Goal: Task Accomplishment & Management: Use online tool/utility

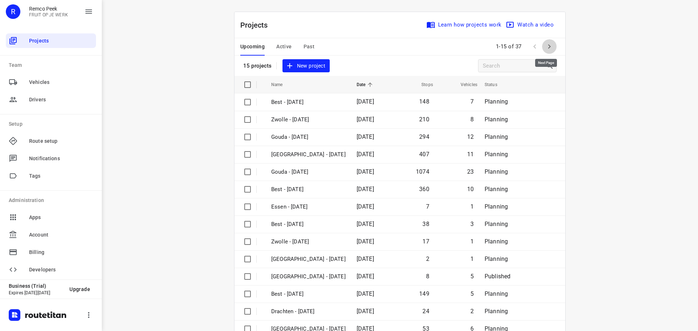
click at [549, 47] on icon "button" at bounding box center [549, 46] width 9 height 9
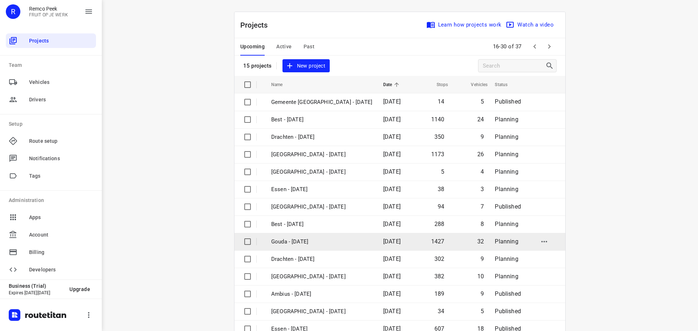
scroll to position [36, 0]
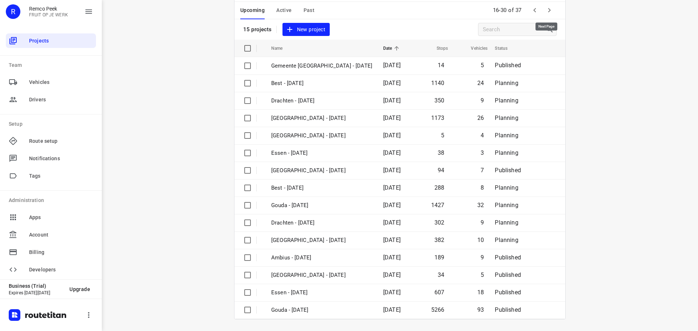
drag, startPoint x: 547, startPoint y: 11, endPoint x: 542, endPoint y: 11, distance: 5.5
click at [548, 11] on icon "button" at bounding box center [549, 10] width 3 height 4
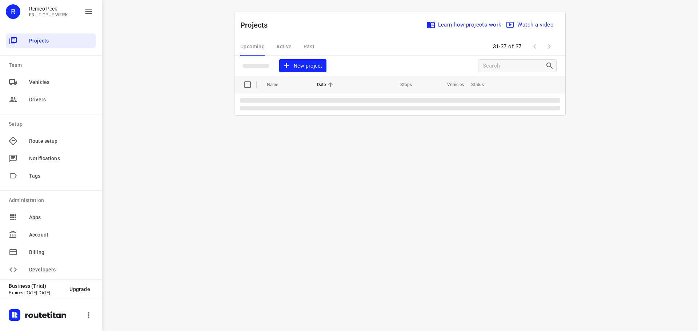
scroll to position [0, 0]
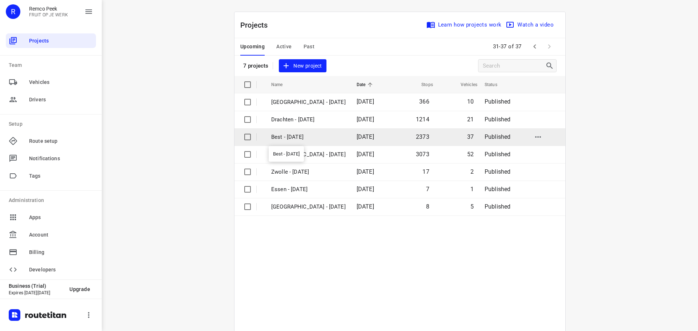
click at [292, 141] on p "Best - [DATE]" at bounding box center [308, 137] width 75 height 8
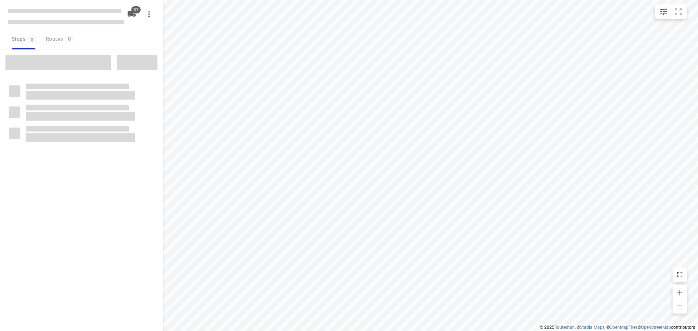
checkbox input "true"
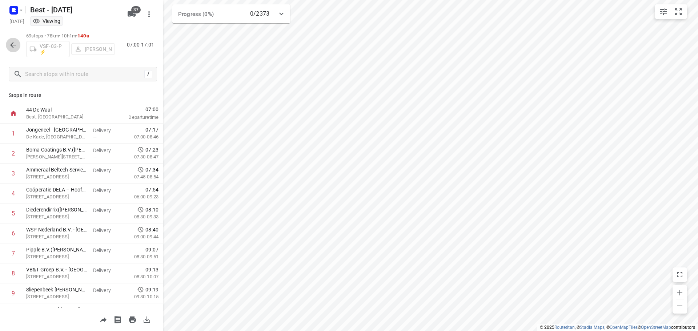
click at [15, 42] on icon "button" at bounding box center [13, 45] width 9 height 9
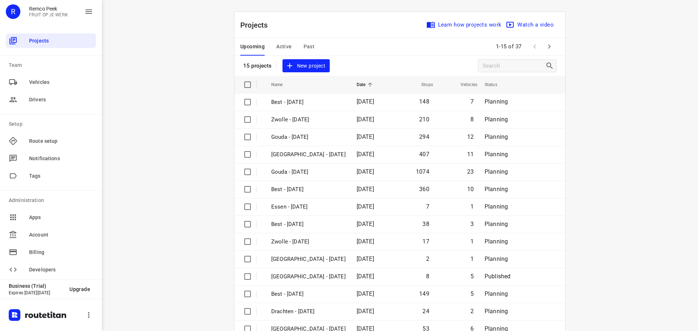
click at [679, 218] on div "i © 2025 Routetitan , © Stadia Maps , © OpenMapTiles © OpenStreetMap contributo…" at bounding box center [400, 165] width 596 height 331
drag, startPoint x: 688, startPoint y: 203, endPoint x: 691, endPoint y: 197, distance: 7.0
click at [689, 202] on div "i © 2025 Routetitan , © Stadia Maps , © OpenMapTiles © OpenStreetMap contributo…" at bounding box center [400, 165] width 596 height 331
click at [620, 204] on div "i © 2025 Routetitan , © Stadia Maps , © OpenMapTiles © OpenStreetMap contributo…" at bounding box center [400, 165] width 596 height 331
click at [286, 47] on span "Active" at bounding box center [283, 46] width 15 height 9
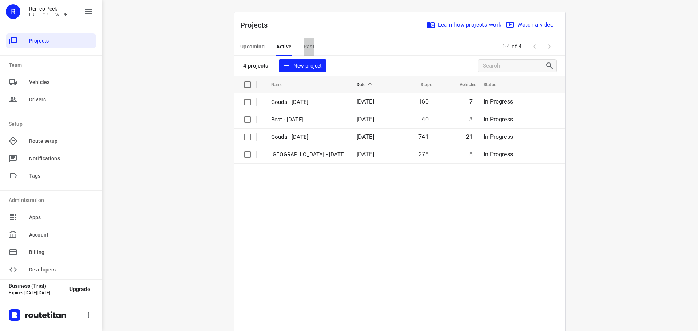
click at [309, 41] on button "Past" at bounding box center [309, 46] width 11 height 17
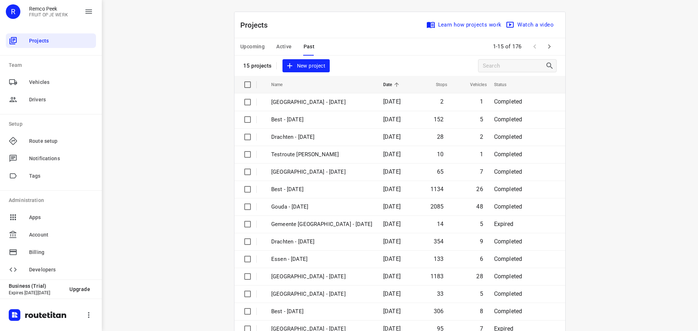
click at [285, 42] on button "Active" at bounding box center [283, 46] width 15 height 17
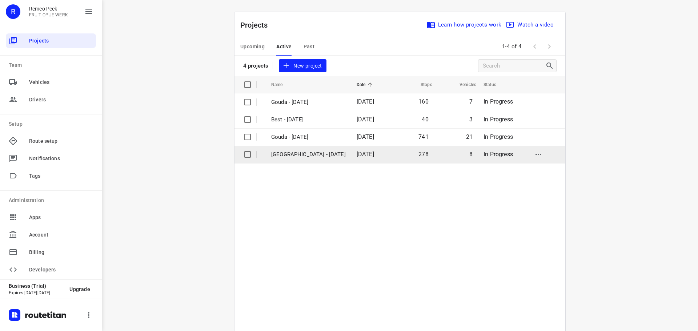
drag, startPoint x: 291, startPoint y: 160, endPoint x: 288, endPoint y: 150, distance: 10.2
click at [290, 156] on table "Name Date Stops Vehicles Status Gouda - [DATE] 160 7 In Progress Best - [DATE] …" at bounding box center [399, 224] width 331 height 297
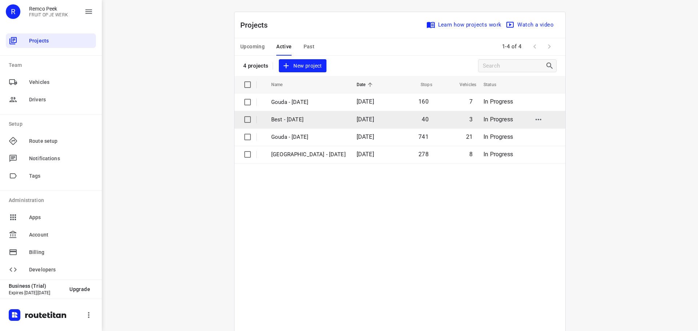
click at [289, 116] on p "Best - [DATE]" at bounding box center [308, 120] width 75 height 8
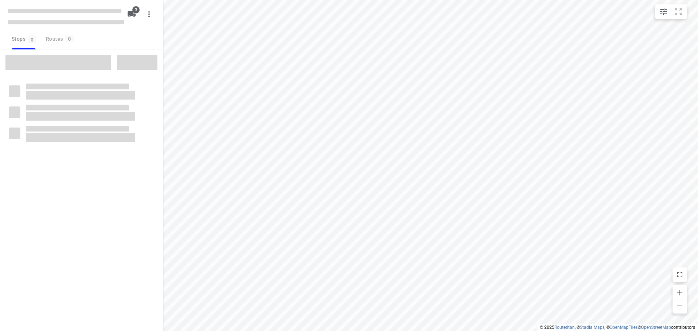
checkbox input "true"
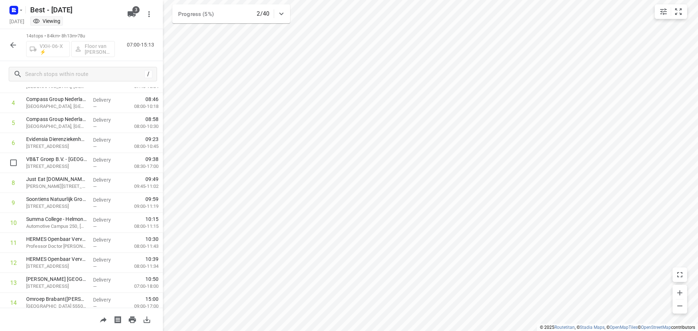
scroll to position [116, 0]
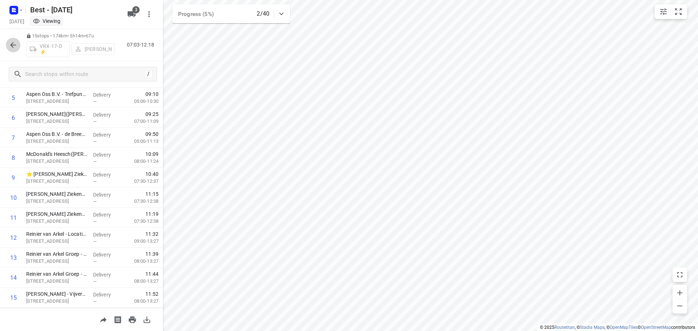
click at [12, 42] on icon "button" at bounding box center [13, 45] width 9 height 9
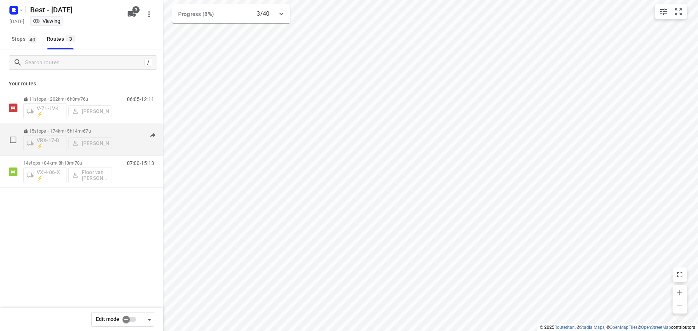
click at [128, 142] on div "07:03-12:18" at bounding box center [136, 141] width 36 height 27
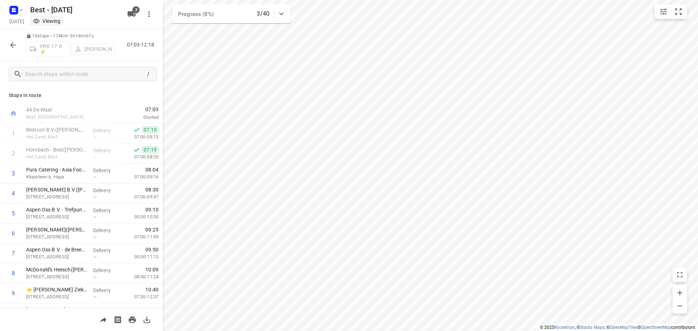
scroll to position [136, 0]
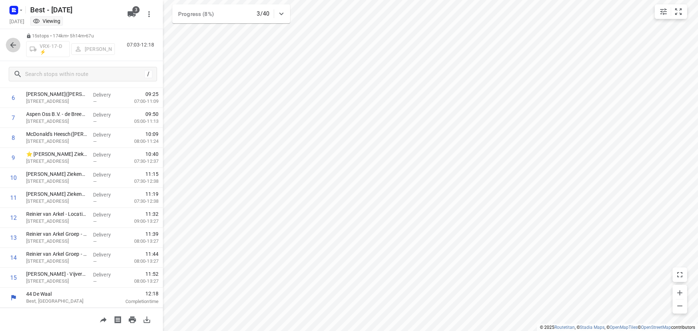
click at [16, 43] on icon "button" at bounding box center [13, 45] width 9 height 9
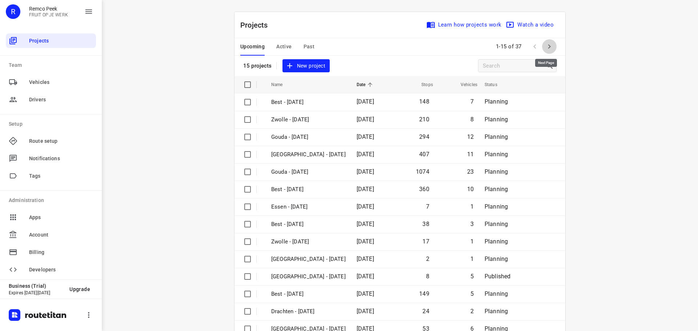
click at [549, 42] on icon "button" at bounding box center [549, 46] width 9 height 9
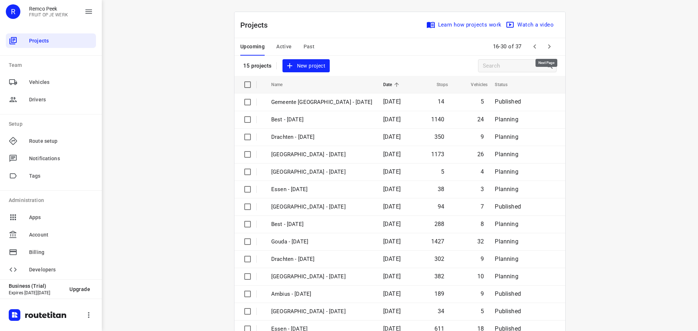
click at [550, 43] on icon "button" at bounding box center [549, 46] width 9 height 9
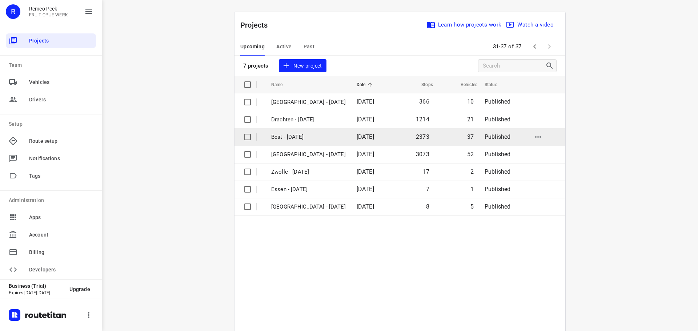
click at [291, 137] on p "Best - [DATE]" at bounding box center [308, 137] width 75 height 8
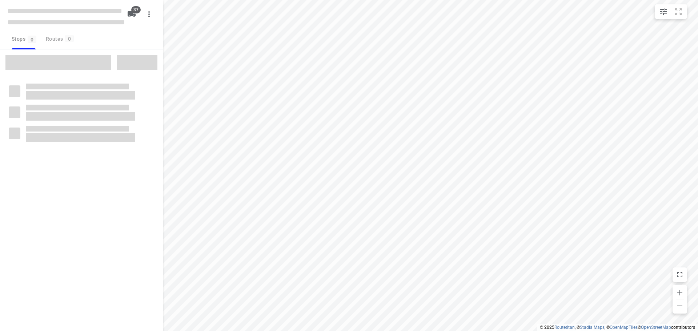
checkbox input "true"
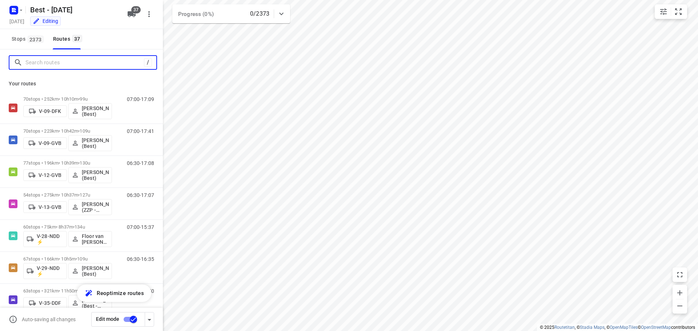
click at [84, 58] on input "Search routes" at bounding box center [84, 62] width 118 height 11
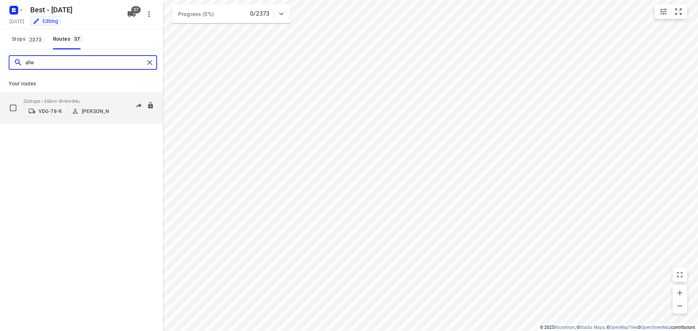
type input "alw"
click at [123, 117] on div "06:30-12:34" at bounding box center [136, 110] width 36 height 22
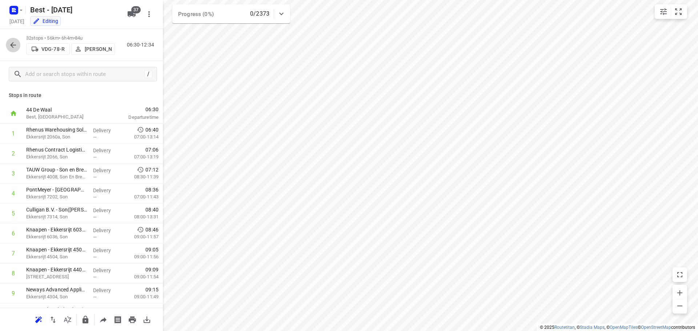
click at [17, 43] on button "button" at bounding box center [13, 45] width 15 height 15
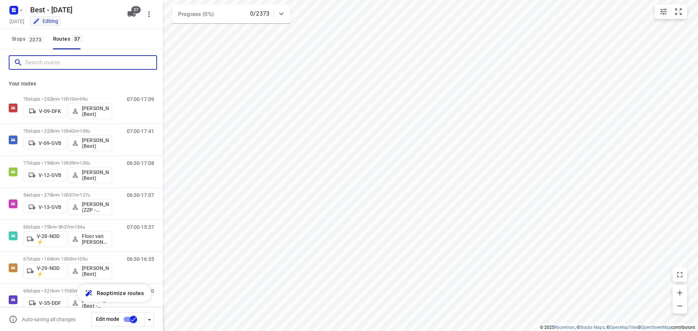
click at [46, 65] on input "Search routes" at bounding box center [90, 62] width 131 height 11
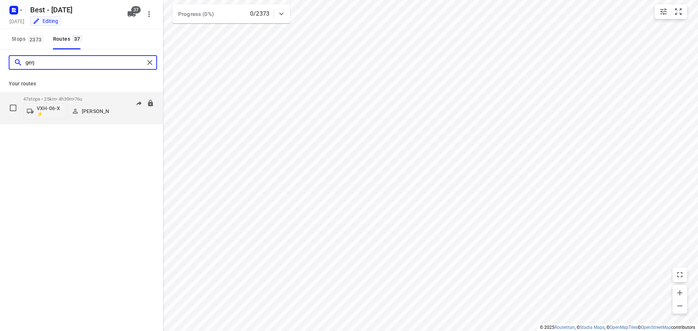
type input "gerj"
click at [134, 117] on div "07:00-11:39" at bounding box center [136, 109] width 36 height 27
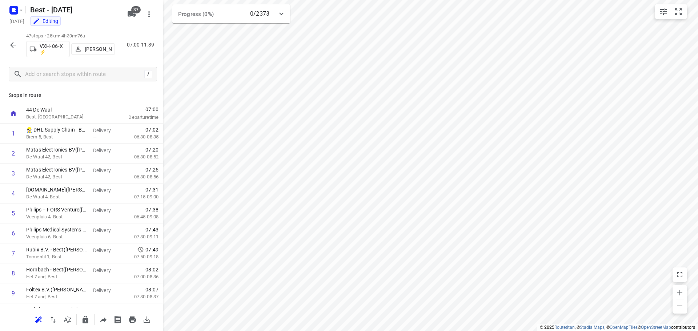
click at [12, 44] on icon "button" at bounding box center [13, 45] width 9 height 9
click at [16, 43] on icon "button" at bounding box center [13, 45] width 9 height 9
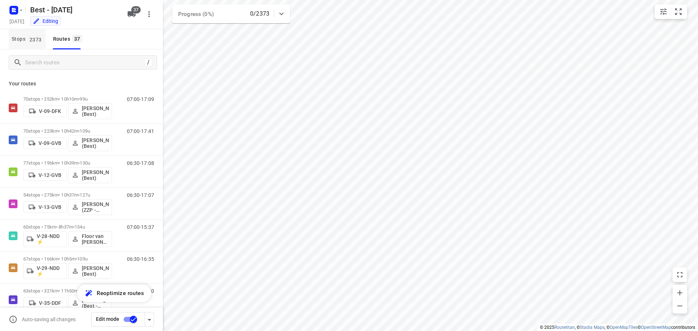
click at [36, 45] on button "Stops 2373" at bounding box center [27, 39] width 37 height 20
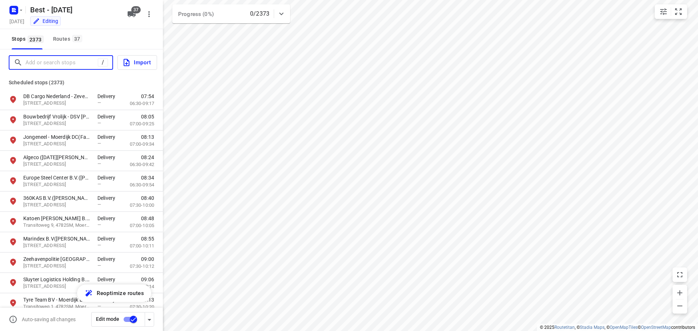
click at [42, 57] on input "Add or search stops" at bounding box center [61, 62] width 72 height 11
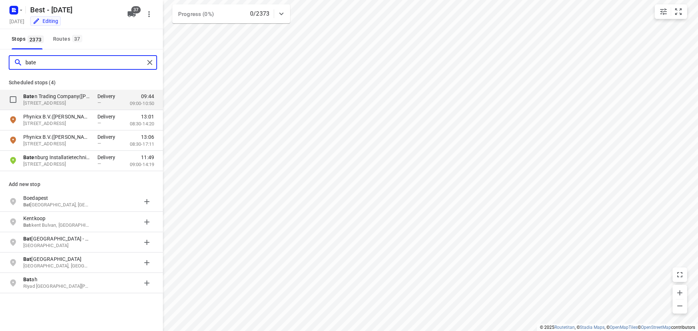
type input "bate"
click at [41, 107] on p "[STREET_ADDRESS]" at bounding box center [56, 103] width 67 height 7
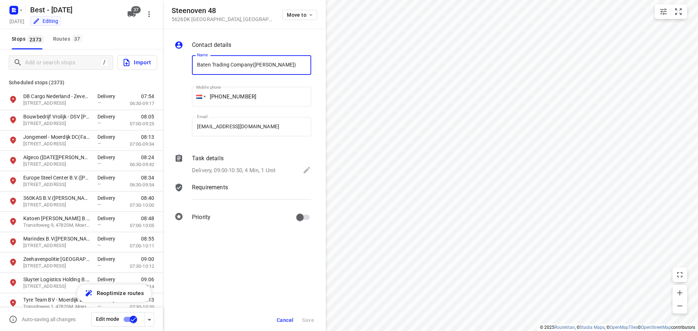
click at [282, 318] on span "Cancel" at bounding box center [285, 320] width 17 height 6
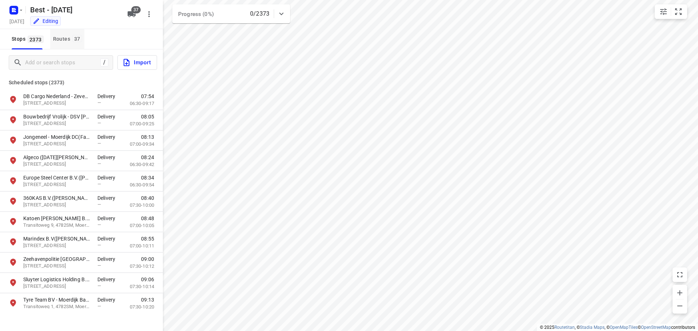
click at [63, 38] on div "Routes 37" at bounding box center [68, 39] width 31 height 9
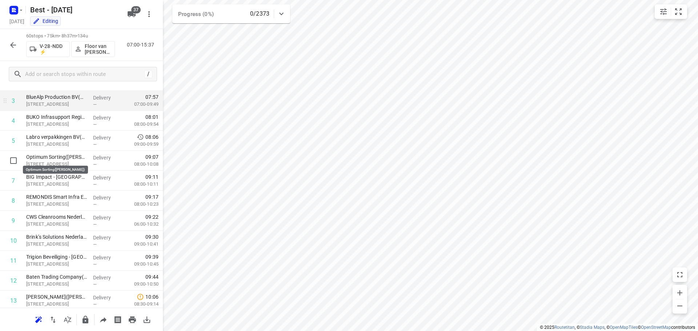
scroll to position [109, 0]
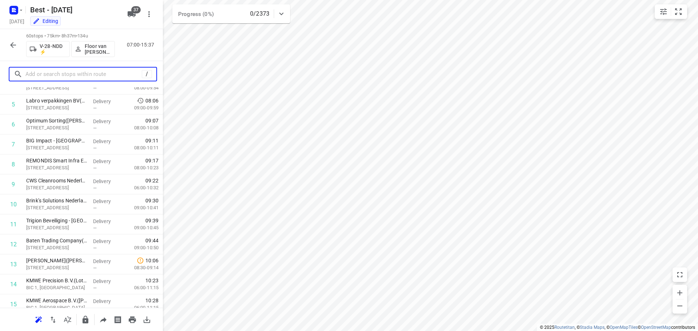
click at [60, 76] on input "text" at bounding box center [83, 74] width 116 height 11
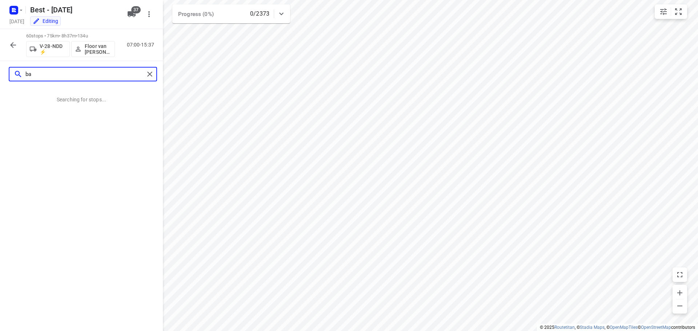
scroll to position [0, 0]
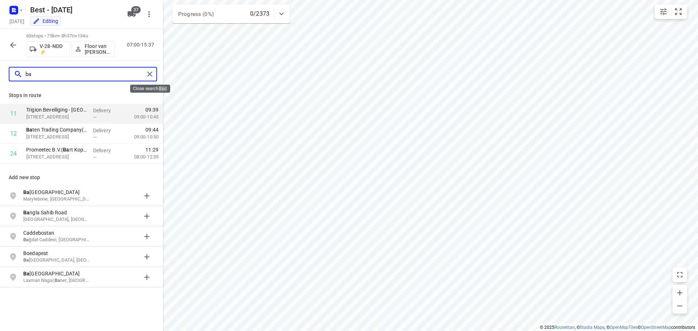
type input "ba"
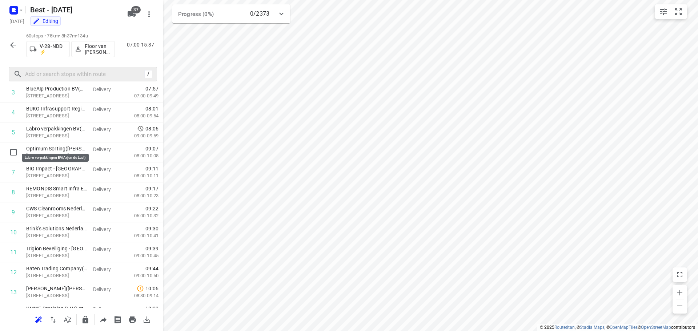
scroll to position [109, 0]
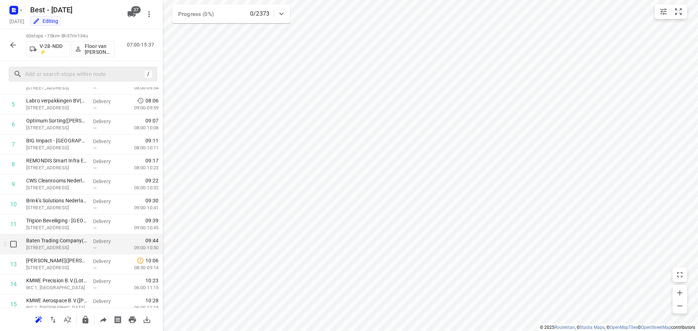
click at [64, 249] on p "[STREET_ADDRESS]" at bounding box center [56, 247] width 61 height 7
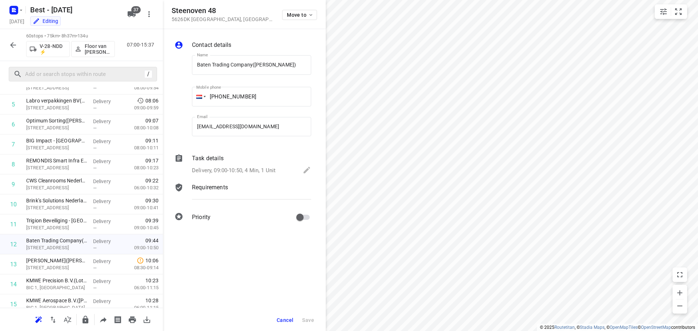
click at [245, 165] on div "Task details Delivery, 09:00-10:50, 4 Min, 1 Unit" at bounding box center [251, 165] width 122 height 25
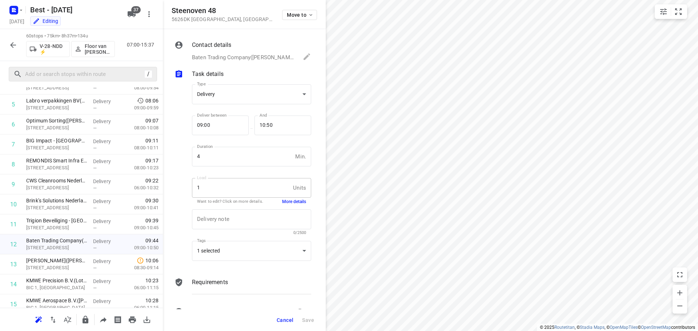
click at [289, 203] on button "More details" at bounding box center [294, 202] width 24 height 6
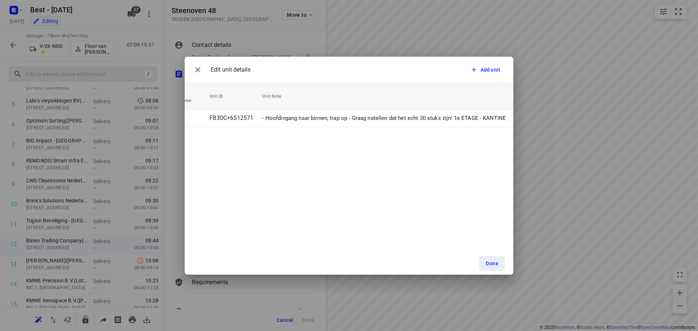
scroll to position [0, 0]
click at [289, 204] on div "Edit unit details Add unit Unit Count (1) Unit Weight Unit Volume Unit ID Unit …" at bounding box center [349, 166] width 329 height 218
click at [196, 69] on icon "button" at bounding box center [197, 69] width 9 height 9
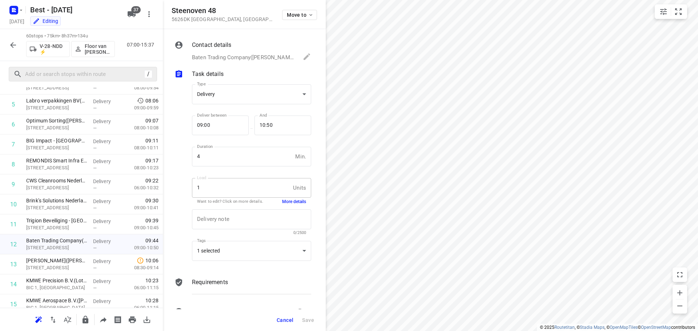
click at [10, 47] on icon "button" at bounding box center [13, 45] width 9 height 9
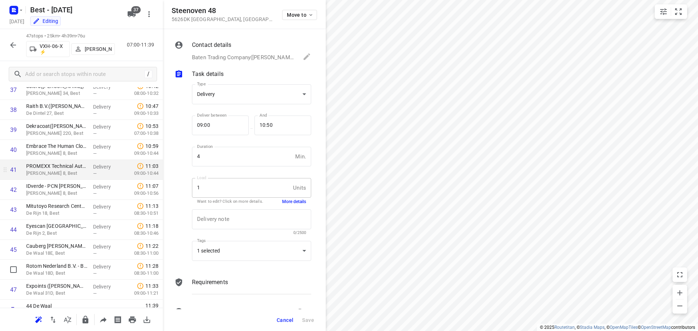
scroll to position [775, 0]
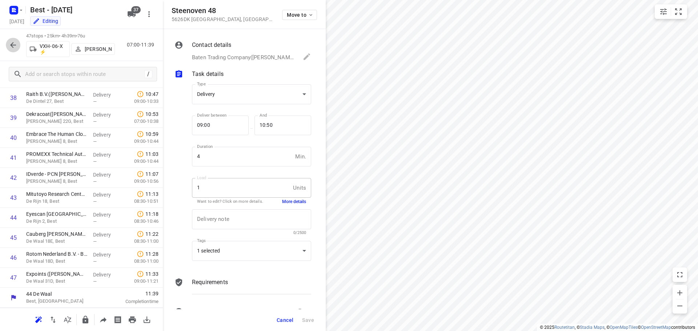
click at [15, 45] on icon "button" at bounding box center [13, 45] width 6 height 6
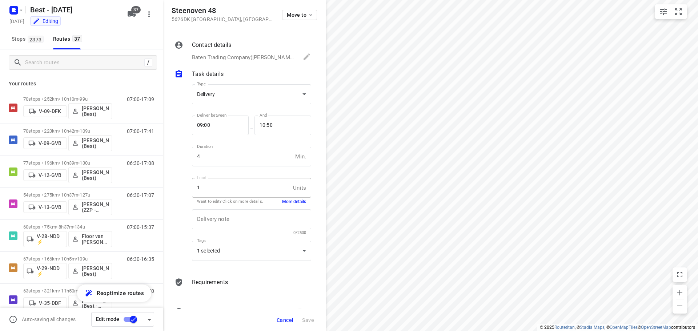
click at [302, 57] on icon at bounding box center [306, 56] width 9 height 9
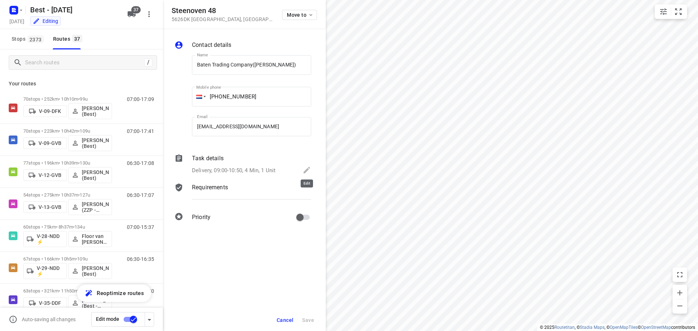
click at [305, 168] on icon at bounding box center [306, 170] width 9 height 9
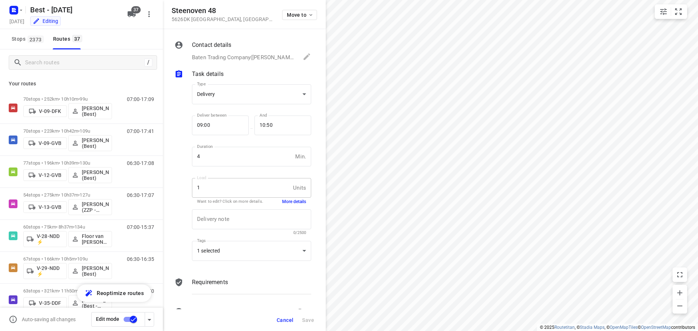
click at [268, 58] on p "Baten Trading Company([PERSON_NAME]), [PHONE_NUMBER], [EMAIL_ADDRESS][DOMAIN_NA…" at bounding box center [244, 57] width 104 height 8
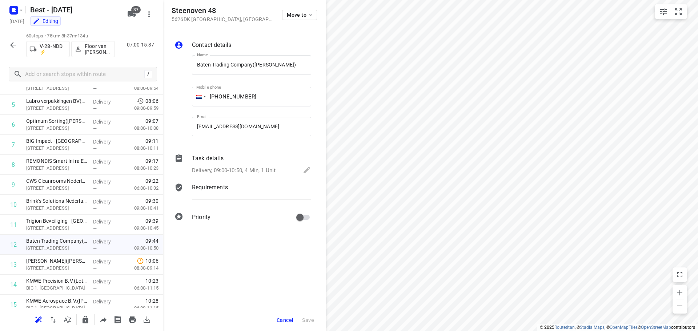
scroll to position [109, 0]
click at [12, 45] on icon "button" at bounding box center [13, 45] width 6 height 6
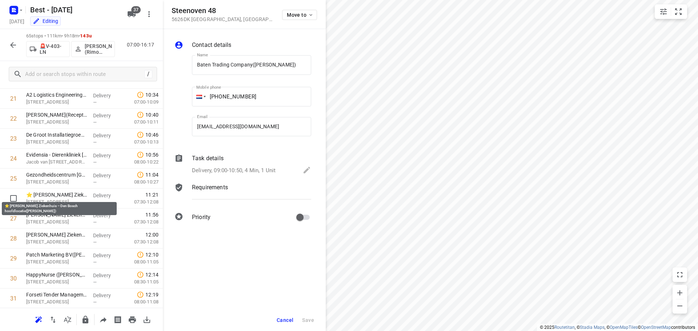
scroll to position [436, 0]
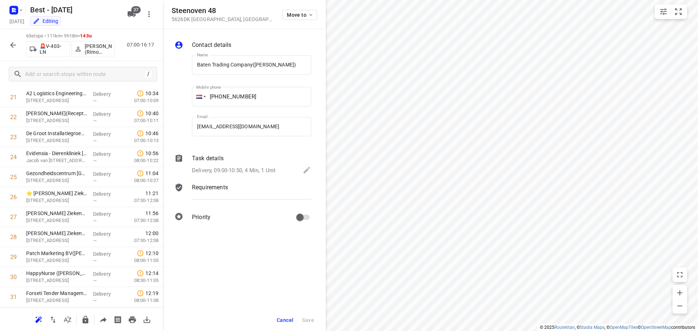
click at [15, 45] on icon "button" at bounding box center [13, 45] width 6 height 6
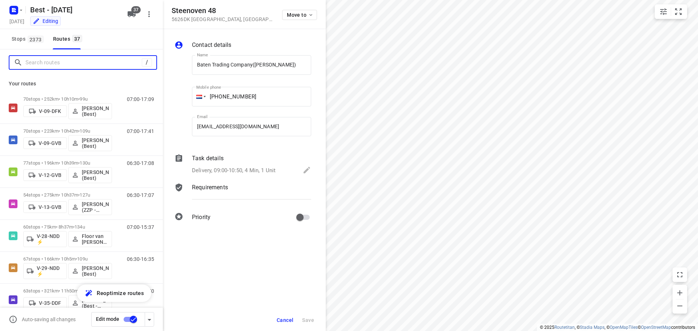
click at [33, 62] on input "Search routes" at bounding box center [83, 62] width 116 height 11
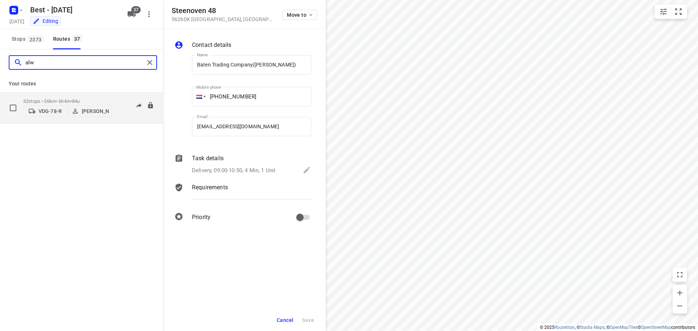
type input "alw"
click at [76, 96] on div "32 stops • 56km • 6h4m • 84u VDG-78-[PERSON_NAME]" at bounding box center [67, 108] width 89 height 26
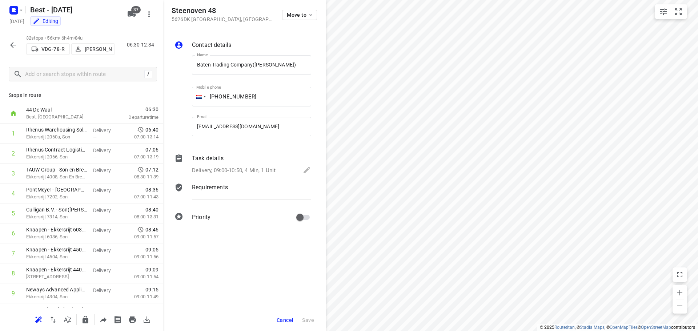
click at [10, 49] on icon "button" at bounding box center [13, 45] width 9 height 9
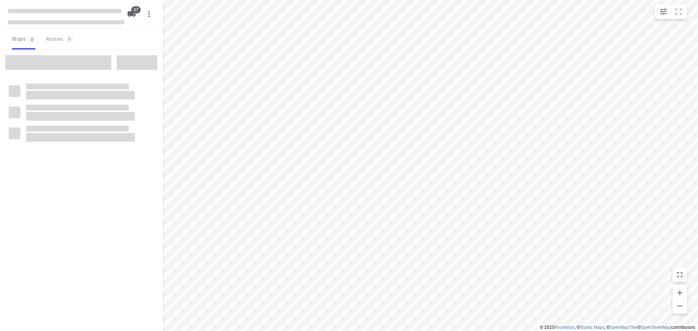
checkbox input "true"
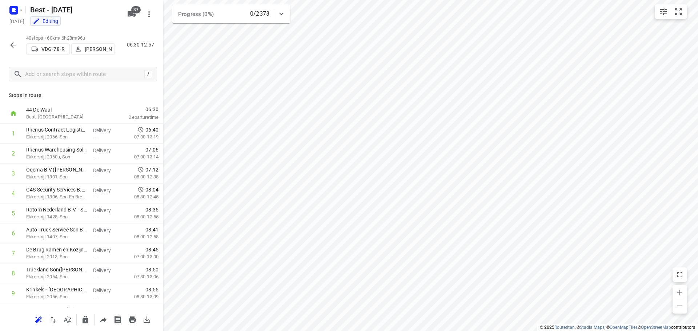
click at [88, 48] on p "[PERSON_NAME]" at bounding box center [98, 49] width 27 height 6
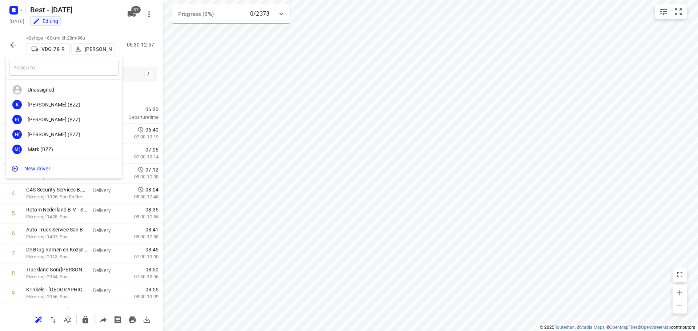
click at [63, 69] on input "text" at bounding box center [64, 68] width 110 height 15
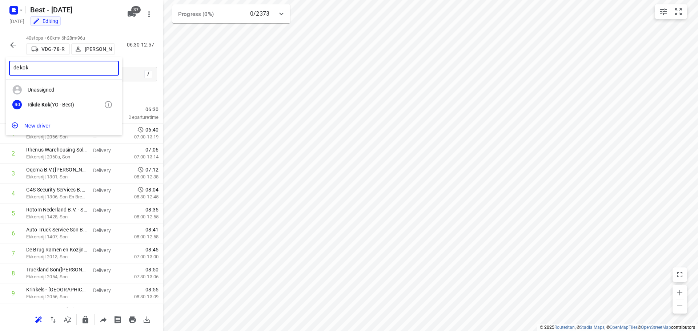
type input "de kok"
click at [51, 98] on div "Rd Rik de Kok (YO - Best)" at bounding box center [64, 104] width 116 height 15
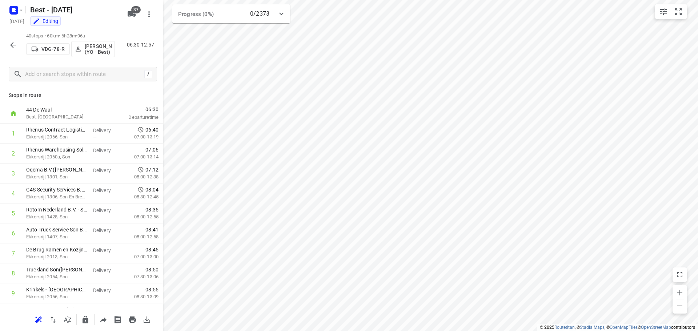
click at [14, 48] on icon "button" at bounding box center [13, 45] width 9 height 9
click at [88, 52] on p "[PERSON_NAME]" at bounding box center [98, 49] width 27 height 6
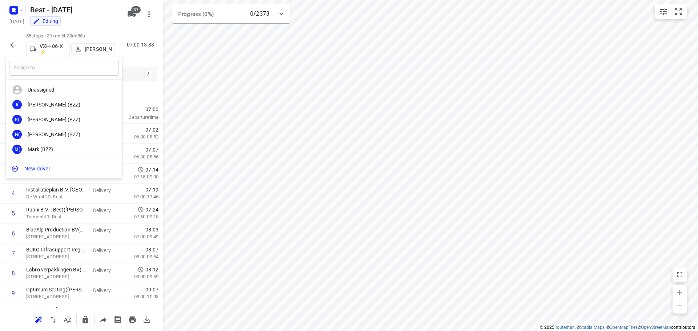
click at [79, 69] on input "text" at bounding box center [64, 68] width 110 height 15
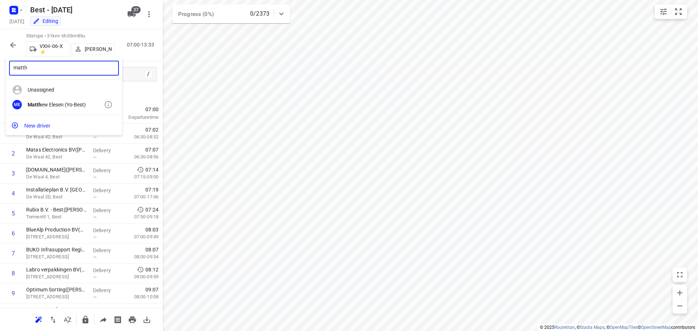
type input "matth"
click at [73, 100] on div "ME Matth ew Elesen (Yo-Best)" at bounding box center [64, 104] width 116 height 15
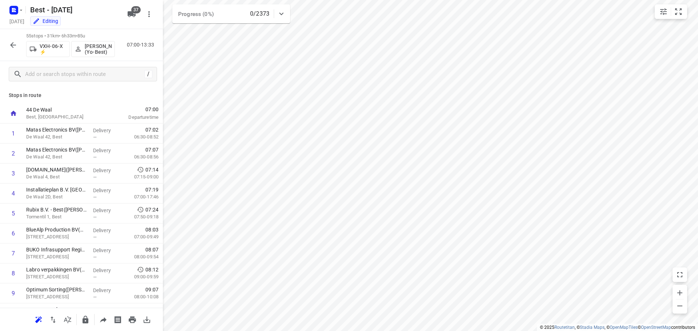
click at [15, 48] on icon "button" at bounding box center [13, 45] width 9 height 9
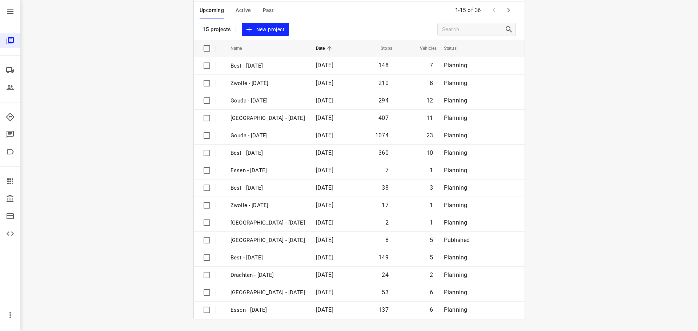
scroll to position [18, 0]
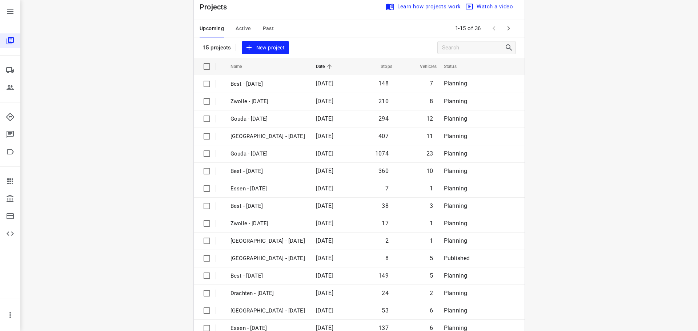
click at [503, 11] on div "Projects Learn how projects work Watch a video 15 projects New project Name Dat…" at bounding box center [359, 165] width 331 height 343
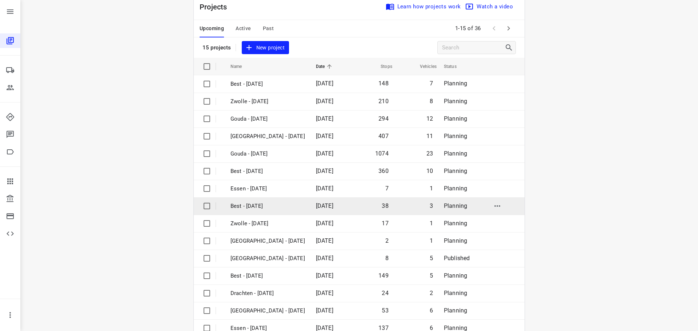
scroll to position [0, 0]
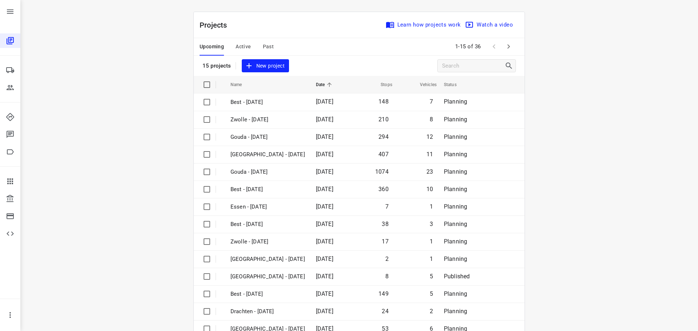
click at [509, 45] on icon "button" at bounding box center [508, 46] width 9 height 9
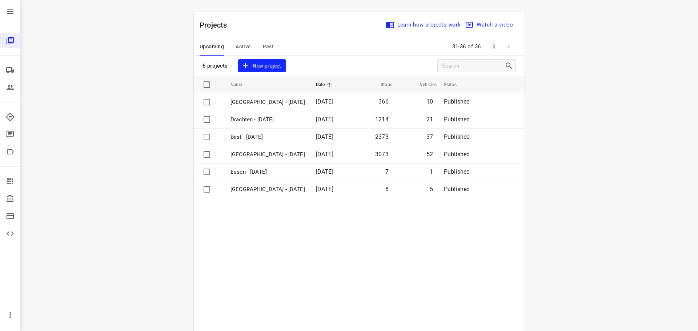
click at [244, 47] on span "Active" at bounding box center [243, 46] width 15 height 9
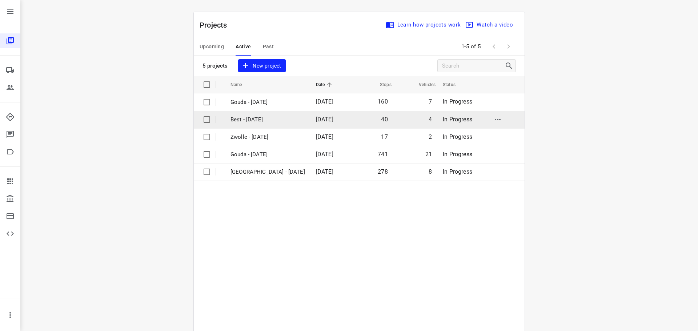
click at [251, 118] on p "Best - [DATE]" at bounding box center [267, 120] width 75 height 8
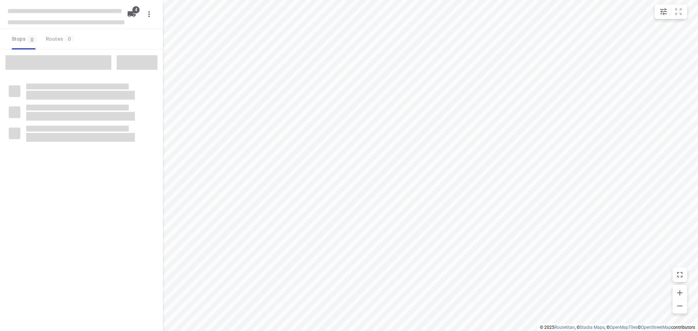
checkbox input "true"
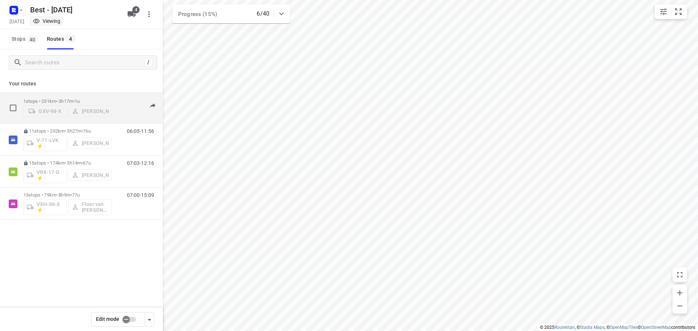
click at [61, 96] on div "1 stops • 231km • 3h17m • 1u GXV-98-X Gerjan Sterken" at bounding box center [67, 108] width 89 height 26
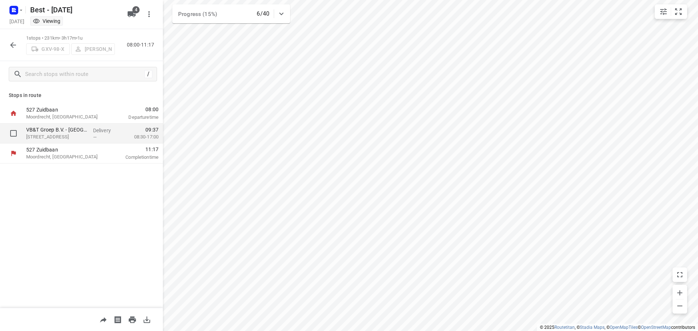
click at [93, 132] on p "Delivery" at bounding box center [106, 130] width 27 height 7
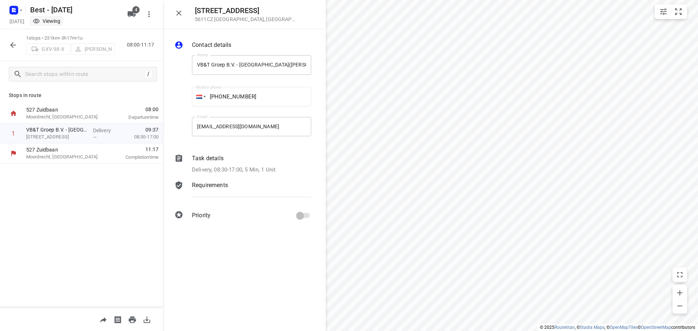
click at [266, 176] on div "Contact details Name VB&T Groep B.V. - Eindhoven(Debbie Hertogs/ Denise Ceelen/…" at bounding box center [244, 131] width 163 height 205
click at [265, 170] on p "Delivery, 08:30-17:00, 5 Min, 1 Unit" at bounding box center [234, 170] width 84 height 8
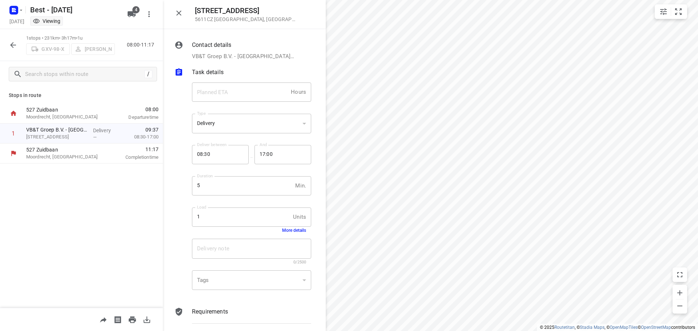
click at [287, 231] on button "More details" at bounding box center [294, 230] width 24 height 5
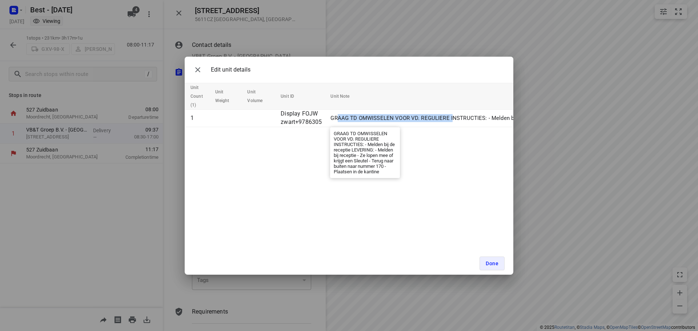
drag, startPoint x: 420, startPoint y: 122, endPoint x: 451, endPoint y: 136, distance: 34.5
click at [451, 122] on p "GRAAG TD OMWISSELEN VOOR VD. REGULIERE INSTRUCTIES: - Melden bij de receptie LE…" at bounding box center [597, 118] width 535 height 8
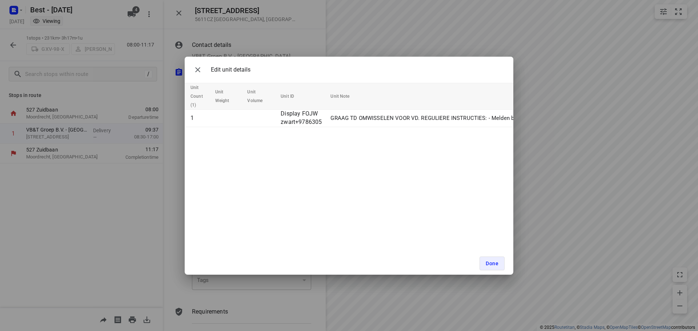
click at [447, 157] on div "Edit unit details Unit Count (1) Unit Weight Unit Volume Unit ID Unit Note 1 Di…" at bounding box center [349, 166] width 329 height 218
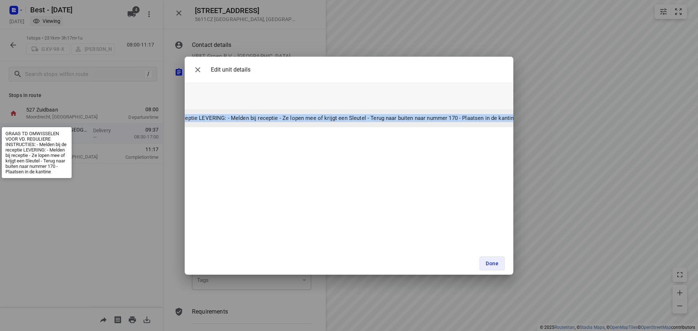
scroll to position [0, 356]
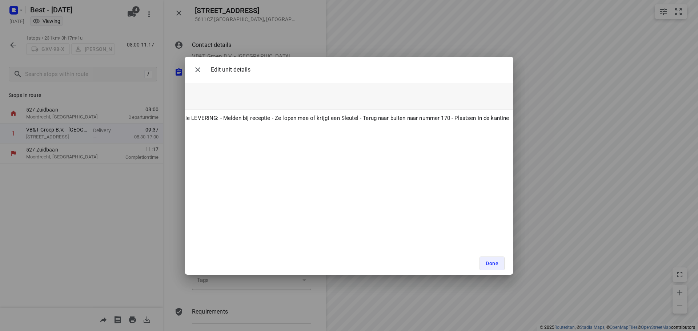
drag, startPoint x: 434, startPoint y: 119, endPoint x: 448, endPoint y: 130, distance: 17.8
click at [448, 130] on div "Edit unit details Unit Count (1) Unit Weight Unit Volume Unit ID Unit Note 1 Di…" at bounding box center [349, 166] width 329 height 218
drag, startPoint x: 433, startPoint y: 169, endPoint x: 434, endPoint y: 136, distance: 33.5
click at [433, 169] on div "Edit unit details Unit Count (1) Unit Weight Unit Volume Unit ID Unit Note 1 Di…" at bounding box center [349, 166] width 329 height 218
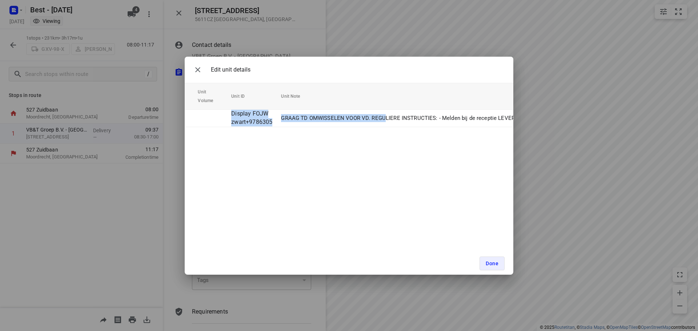
scroll to position [0, 0]
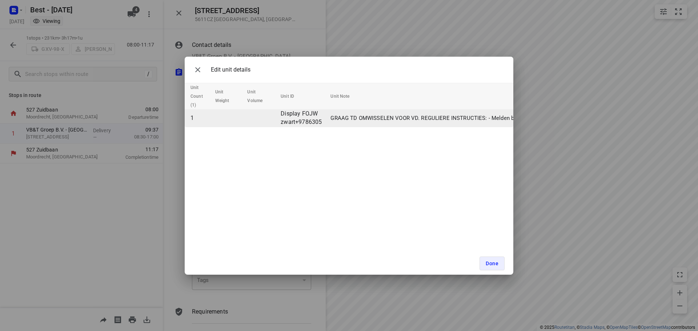
click at [300, 119] on td "Display FOJW zwart+9786305" at bounding box center [303, 117] width 50 height 17
drag, startPoint x: 279, startPoint y: 111, endPoint x: 321, endPoint y: 119, distance: 42.8
click at [321, 119] on td "Display FOJW zwart+9786305" at bounding box center [303, 117] width 50 height 17
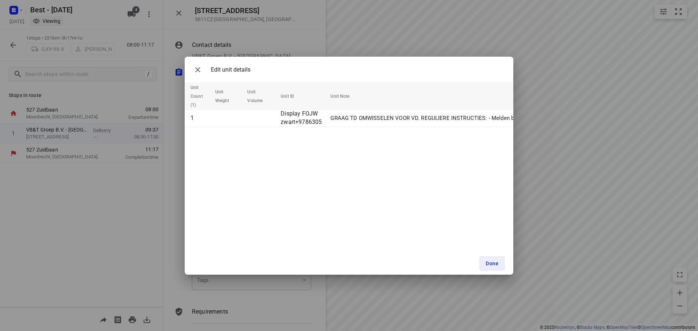
click at [321, 161] on div "Edit unit details Unit Count (1) Unit Weight Unit Volume Unit ID Unit Note 1 Di…" at bounding box center [349, 166] width 329 height 218
click at [312, 177] on div "Edit unit details Unit Count (1) Unit Weight Unit Volume Unit ID Unit Note 1 Di…" at bounding box center [349, 166] width 329 height 218
click at [202, 67] on icon "button" at bounding box center [197, 69] width 9 height 9
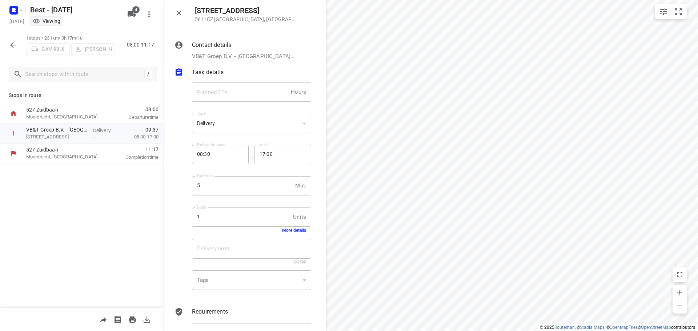
click at [16, 46] on icon "button" at bounding box center [13, 45] width 9 height 9
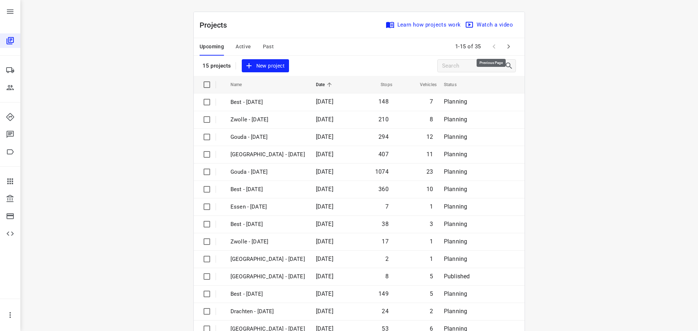
click at [505, 46] on icon "button" at bounding box center [508, 46] width 9 height 9
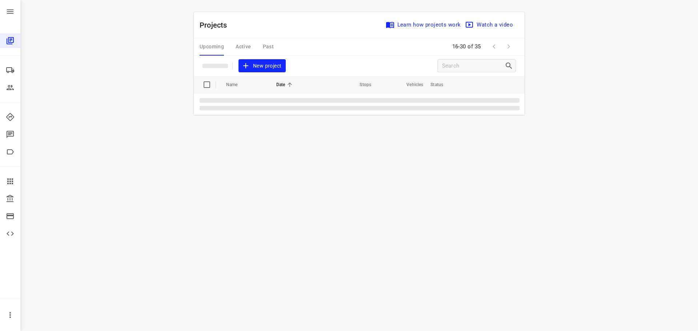
click at [505, 46] on span at bounding box center [508, 46] width 15 height 15
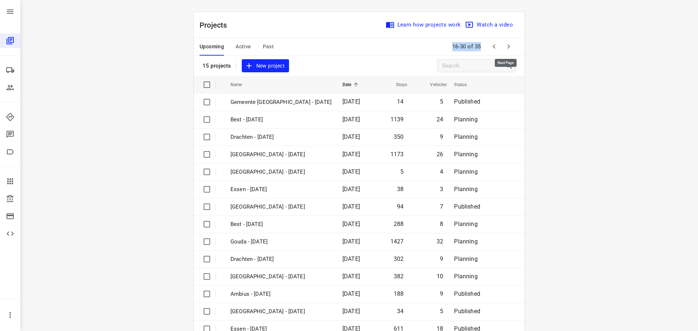
click at [505, 46] on icon "button" at bounding box center [508, 46] width 9 height 9
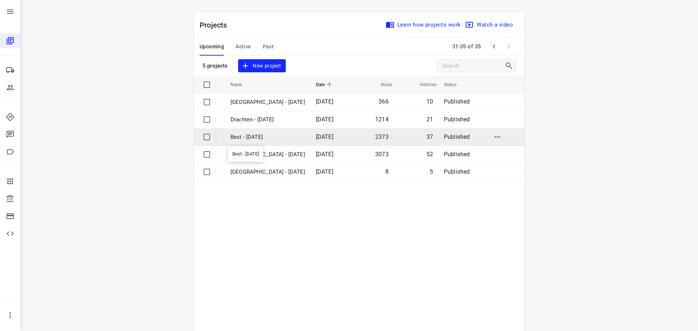
click at [278, 135] on p "Best - [DATE]" at bounding box center [267, 137] width 75 height 8
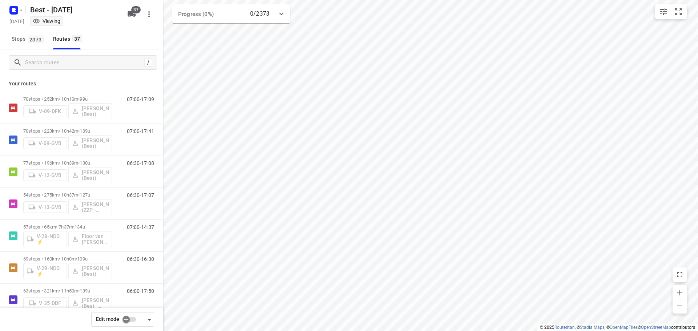
checkbox input "true"
click at [35, 40] on span "2373" at bounding box center [36, 39] width 16 height 7
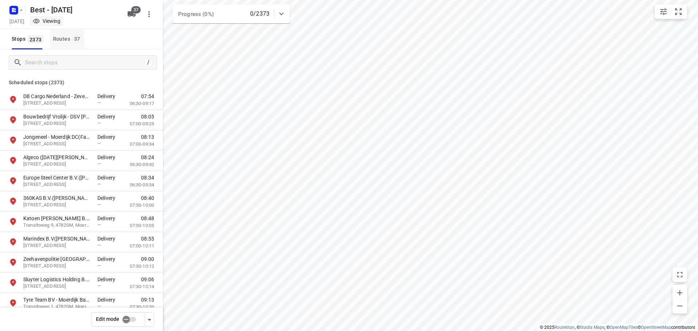
click at [71, 37] on div "Routes 37" at bounding box center [68, 39] width 31 height 9
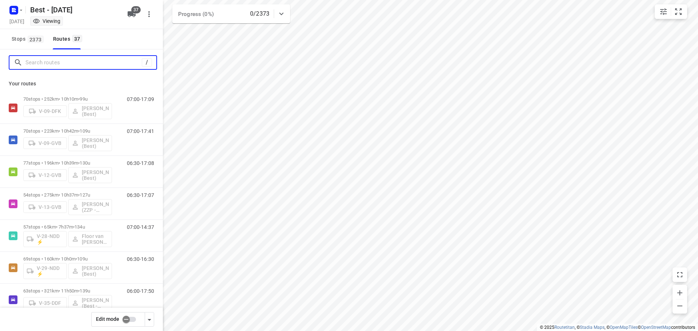
click at [68, 59] on input "Search routes" at bounding box center [83, 62] width 116 height 11
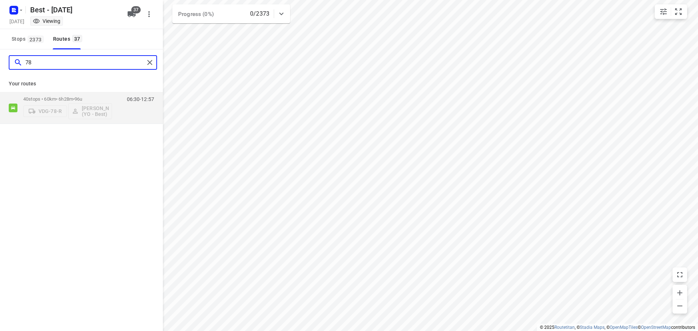
type input "78"
click at [150, 56] on div "78" at bounding box center [83, 62] width 148 height 15
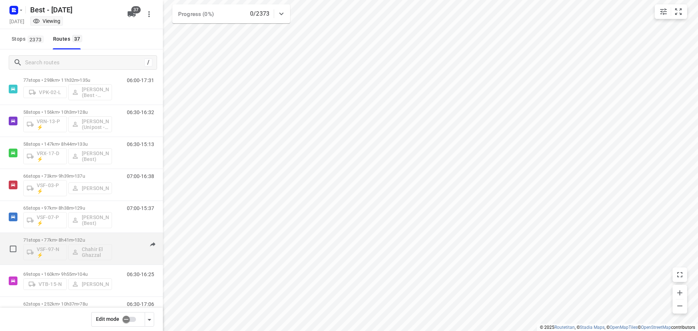
scroll to position [582, 0]
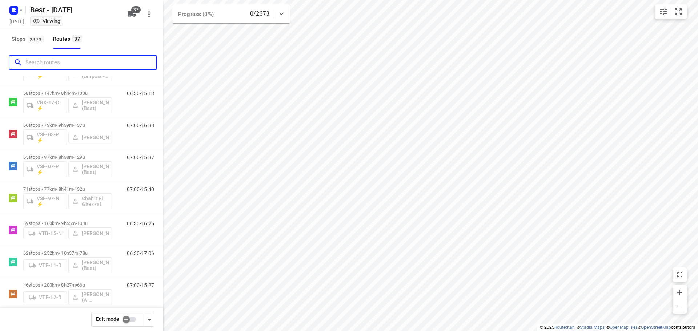
drag, startPoint x: 54, startPoint y: 64, endPoint x: 59, endPoint y: 66, distance: 5.4
click at [59, 66] on input "Search routes" at bounding box center [90, 62] width 131 height 11
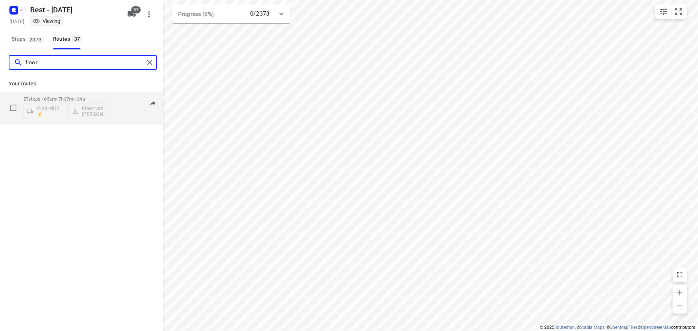
type input "floor"
click at [63, 98] on p "57 stops • 65km • 7h37m • 134u" at bounding box center [67, 98] width 89 height 5
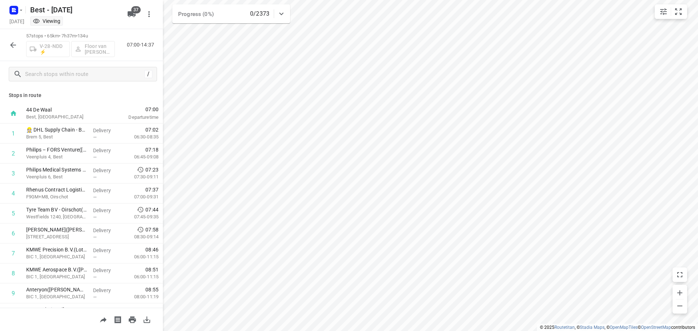
click at [17, 47] on button "button" at bounding box center [13, 45] width 15 height 15
